Goal: Obtain resource: Obtain resource

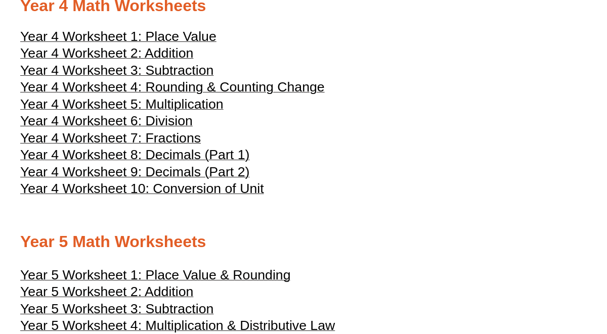
scroll to position [1233, 0]
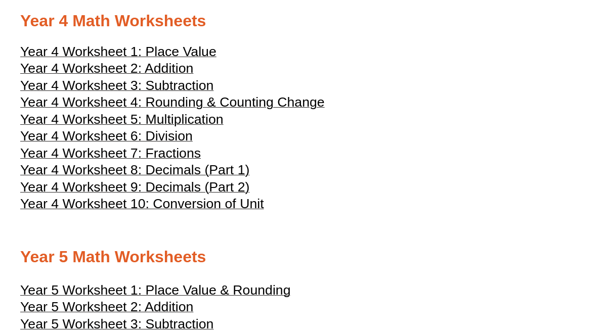
click at [164, 144] on span "Year 4 Worksheet 6: Division" at bounding box center [106, 135] width 173 height 15
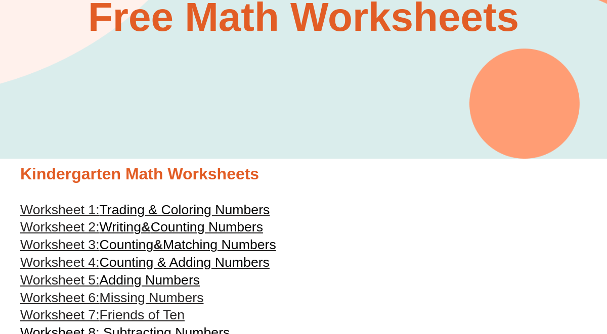
scroll to position [0, 0]
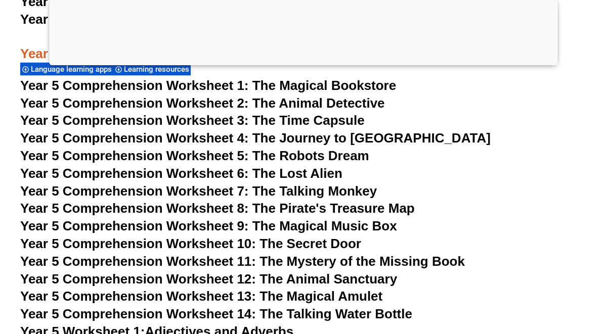
scroll to position [4871, 0]
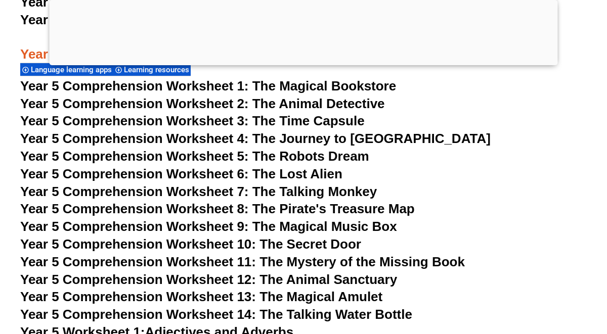
click at [168, 140] on span "Year 5 Comprehension Worksheet 4: The Journey to [GEOGRAPHIC_DATA]" at bounding box center [255, 138] width 470 height 15
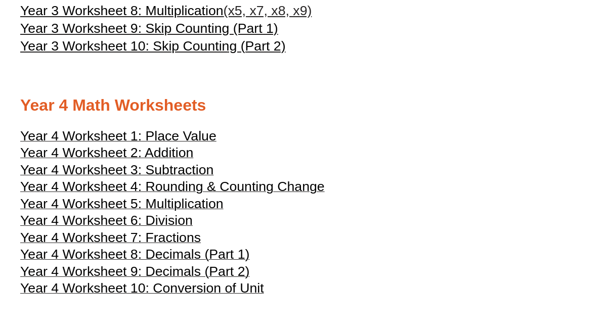
scroll to position [1145, 0]
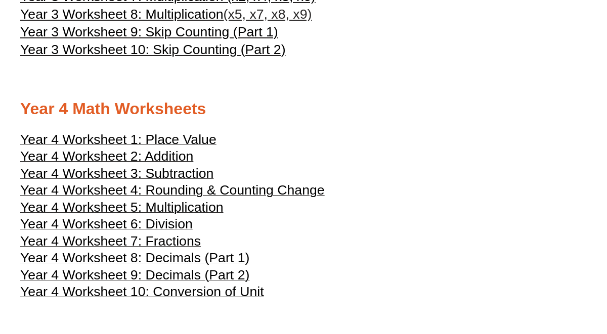
click at [115, 164] on span "Year 4 Worksheet 2: Addition" at bounding box center [106, 156] width 173 height 15
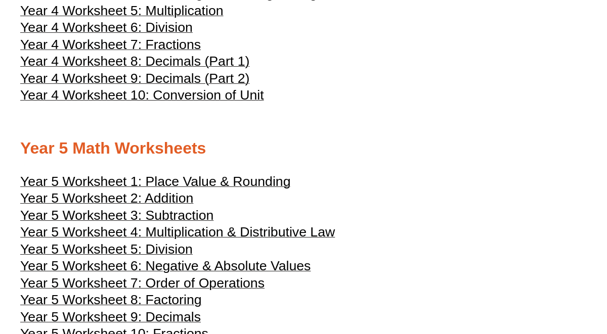
scroll to position [1342, 0]
click at [150, 35] on span "Year 4 Worksheet 6: Division" at bounding box center [106, 27] width 173 height 15
